Goal: Find contact information: Find contact information

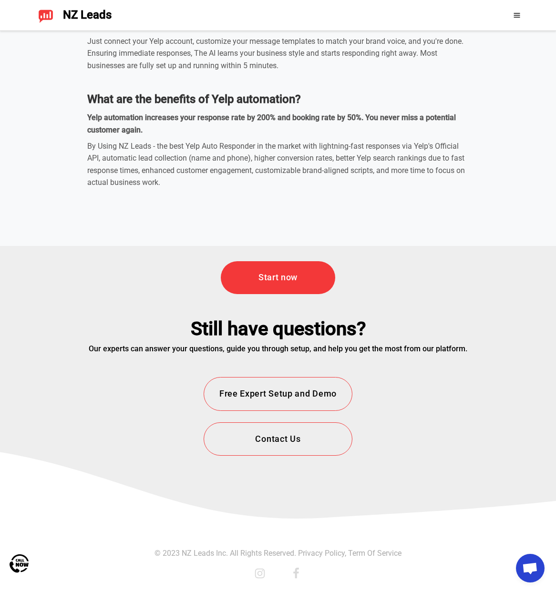
scroll to position [3485, 0]
click at [294, 438] on button "Contact Us" at bounding box center [278, 440] width 149 height 34
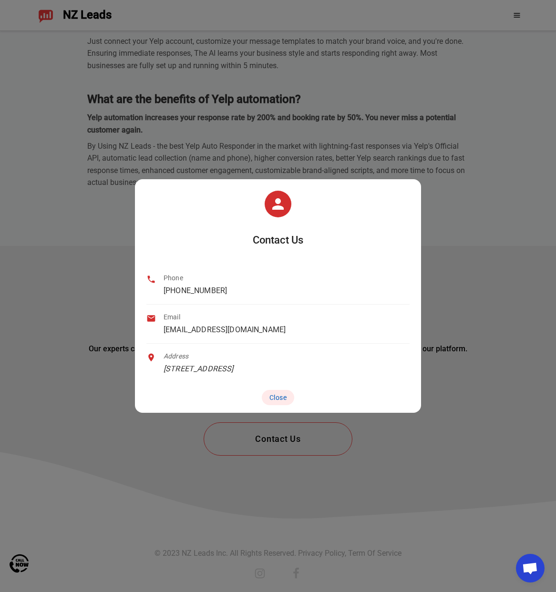
click at [294, 438] on div "Contact Us Phone [PHONE_NUMBER] Email [EMAIL_ADDRESS][DOMAIN_NAME] Address [STR…" at bounding box center [278, 296] width 556 height 592
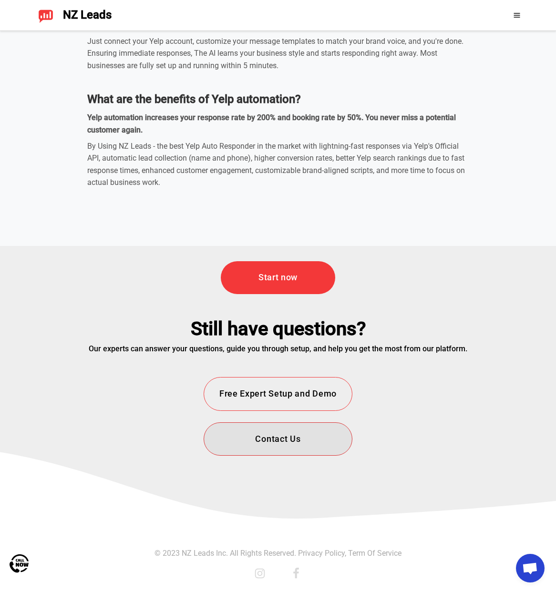
click at [252, 448] on button "Contact Us" at bounding box center [278, 440] width 149 height 34
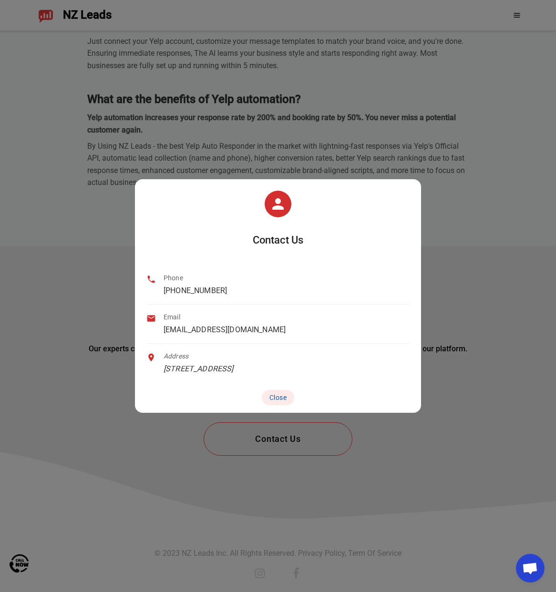
click at [469, 194] on div "Contact Us Phone [PHONE_NUMBER] Email [EMAIL_ADDRESS][DOMAIN_NAME] Address [STR…" at bounding box center [278, 296] width 556 height 592
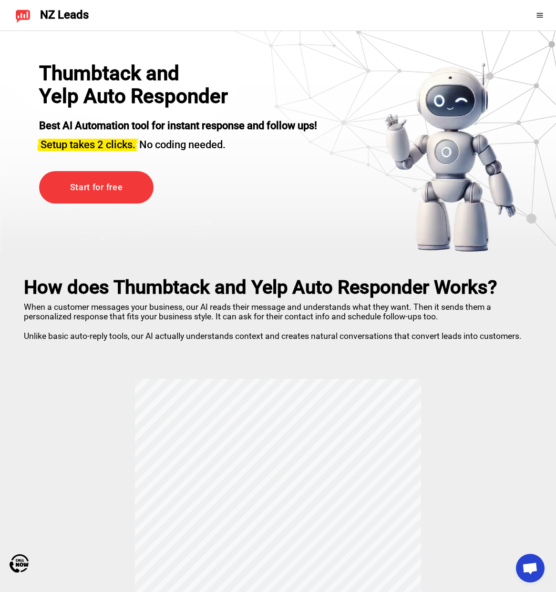
scroll to position [0, 0]
click at [317, 245] on div "Thumbtack and Yelp Auto Responder Best AI Automation tool for instant response …" at bounding box center [178, 157] width 278 height 191
click at [541, 20] on div at bounding box center [528, 15] width 42 height 15
click at [539, 15] on icon at bounding box center [540, 15] width 6 height 4
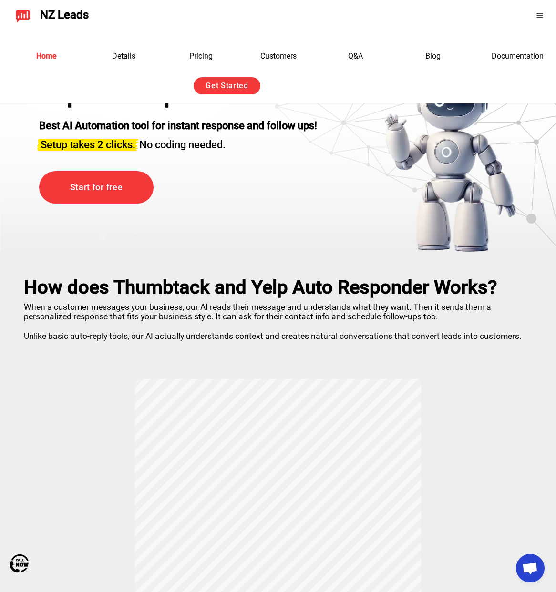
click at [240, 229] on div "Thumbtack and Yelp Auto Responder Best AI Automation tool for instant response …" at bounding box center [178, 157] width 278 height 191
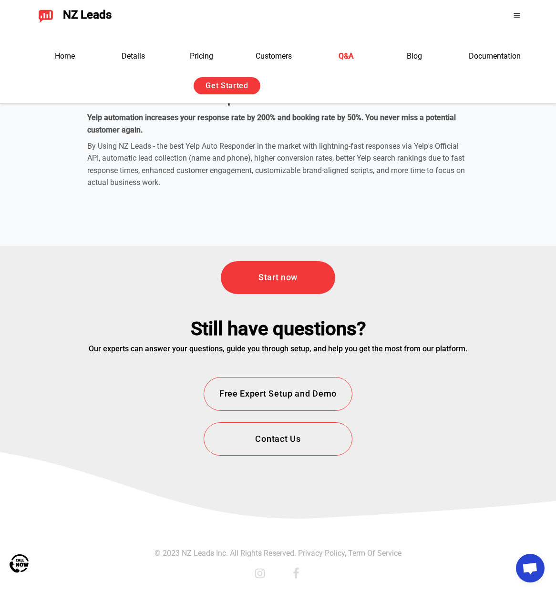
scroll to position [3485, 0]
click at [304, 444] on button "Contact Us" at bounding box center [278, 440] width 149 height 34
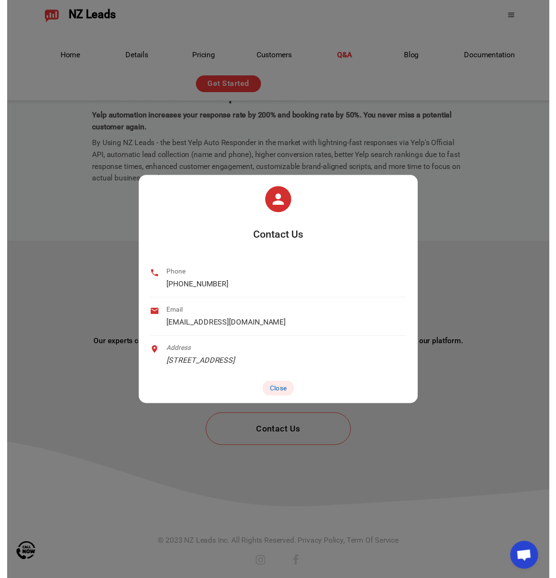
scroll to position [3471, 0]
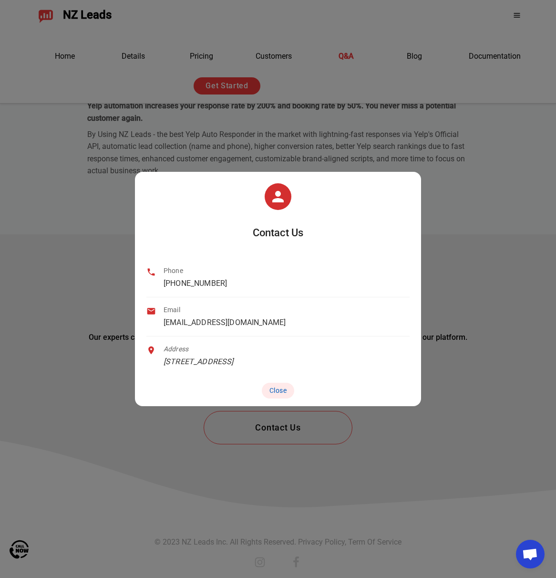
click at [114, 58] on div "Contact Us Phone [PHONE_NUMBER] Email [EMAIL_ADDRESS][DOMAIN_NAME] Address [STR…" at bounding box center [278, 289] width 556 height 578
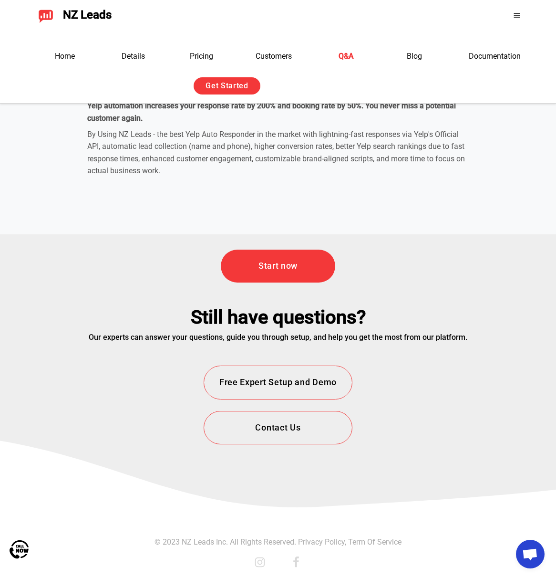
click at [90, 19] on span "NZ Leads" at bounding box center [87, 15] width 49 height 13
click at [98, 14] on span "NZ Leads" at bounding box center [87, 15] width 49 height 13
